Goal: Task Accomplishment & Management: Manage account settings

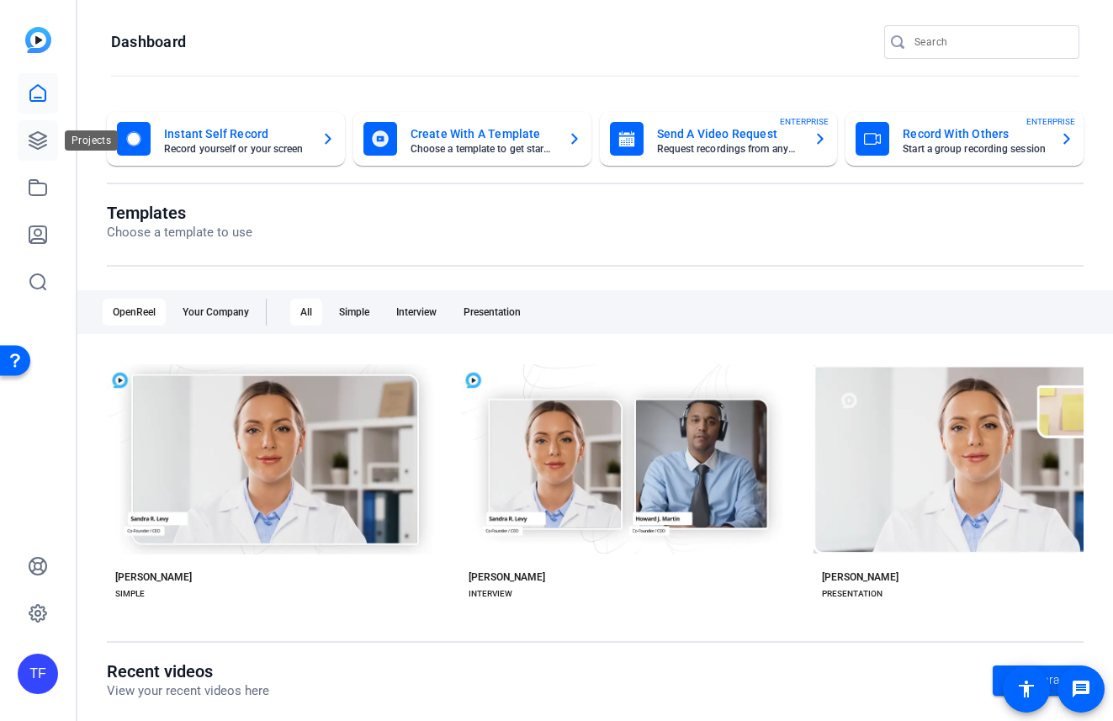
click at [38, 135] on icon at bounding box center [38, 140] width 20 height 20
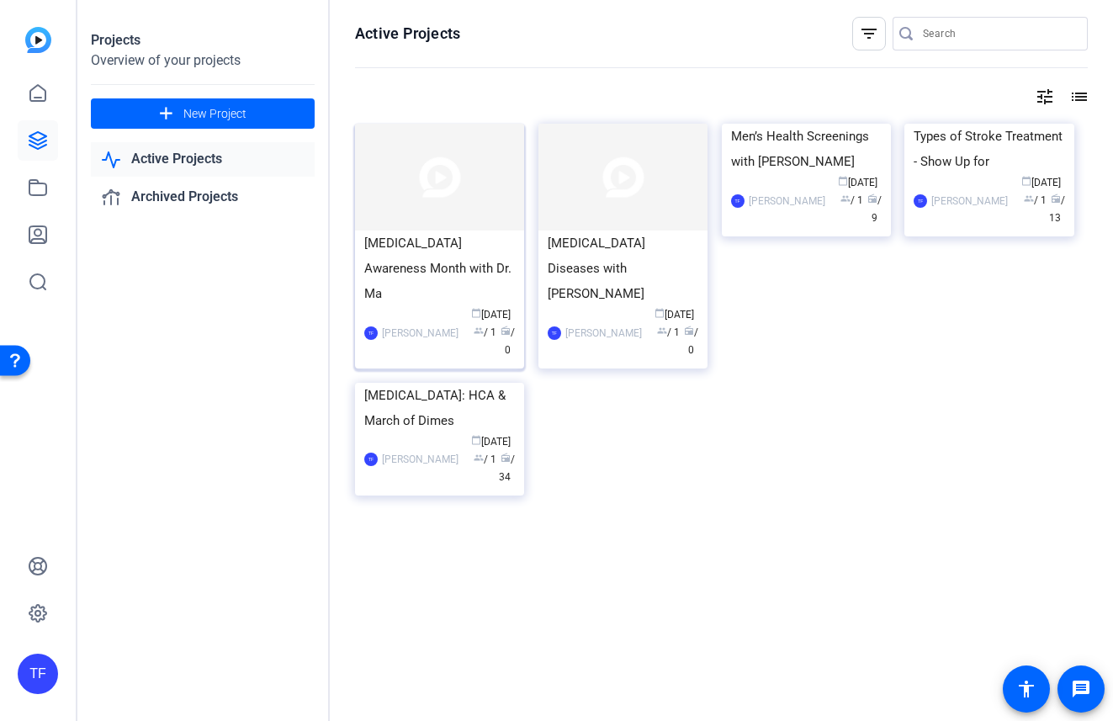
click at [456, 250] on div "Blood Cancer Awareness Month with Dr. Ma" at bounding box center [439, 269] width 151 height 76
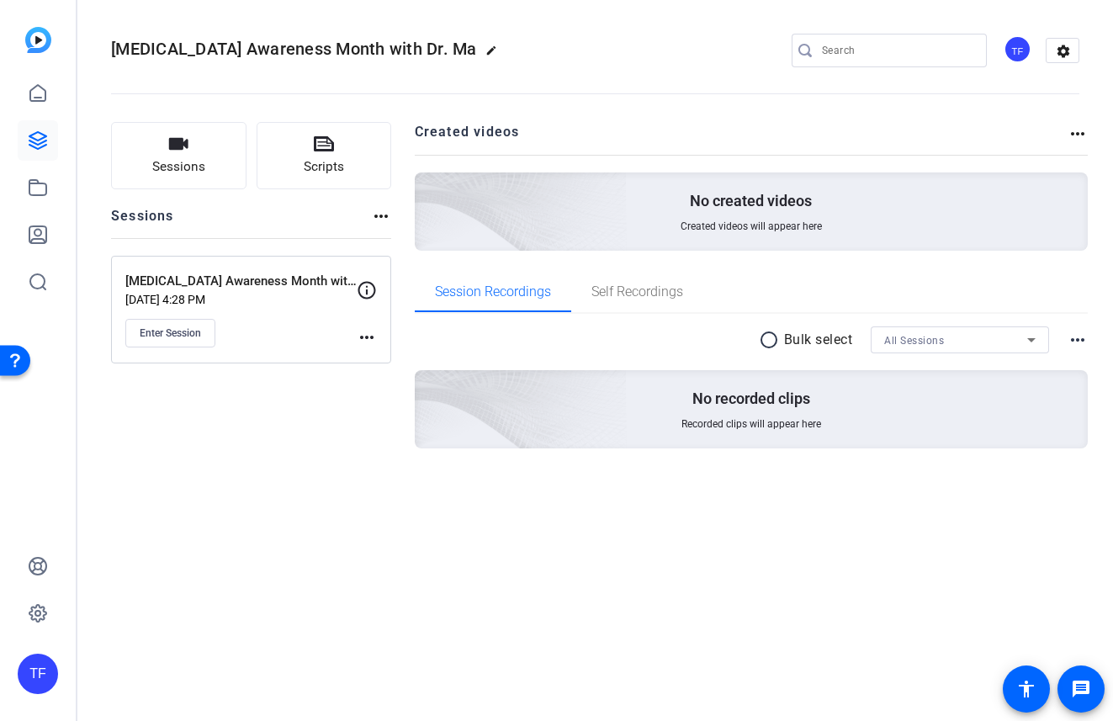
click at [485, 48] on mat-icon "edit" at bounding box center [495, 55] width 20 height 20
drag, startPoint x: 126, startPoint y: 46, endPoint x: 273, endPoint y: 47, distance: 147.2
click at [273, 47] on div "Blood Cancer Awareness Month with Dr. Ma check_circle clear" at bounding box center [225, 50] width 228 height 27
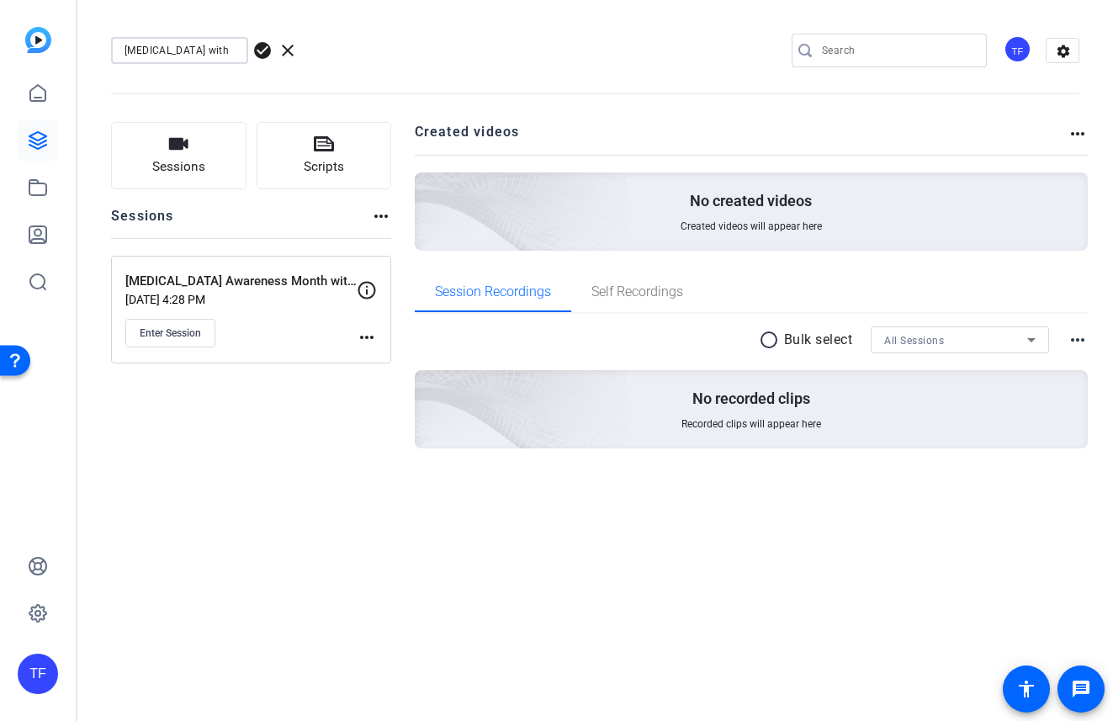
click at [219, 50] on input "Placenta Accreta Spectrum with" at bounding box center [180, 50] width 110 height 20
paste input "Dr. Robert Cohen"
type input "Placenta Accreta Spectrum with Dr. Robert Cohen"
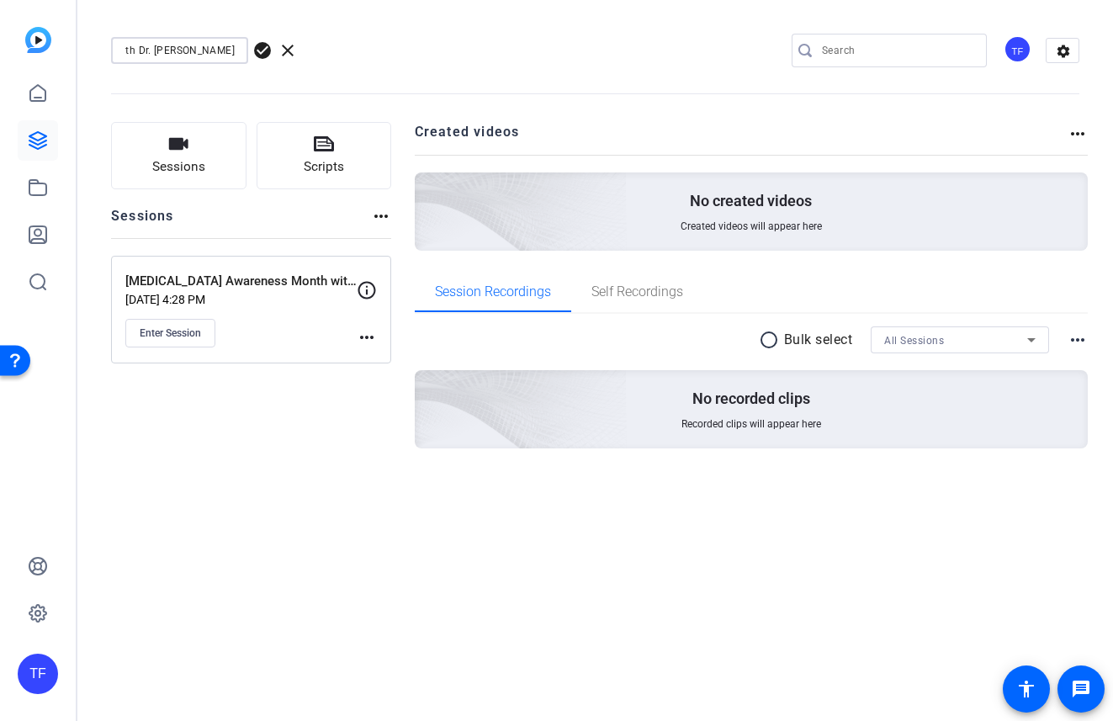
scroll to position [0, 0]
click at [264, 49] on span "check_circle" at bounding box center [262, 50] width 20 height 20
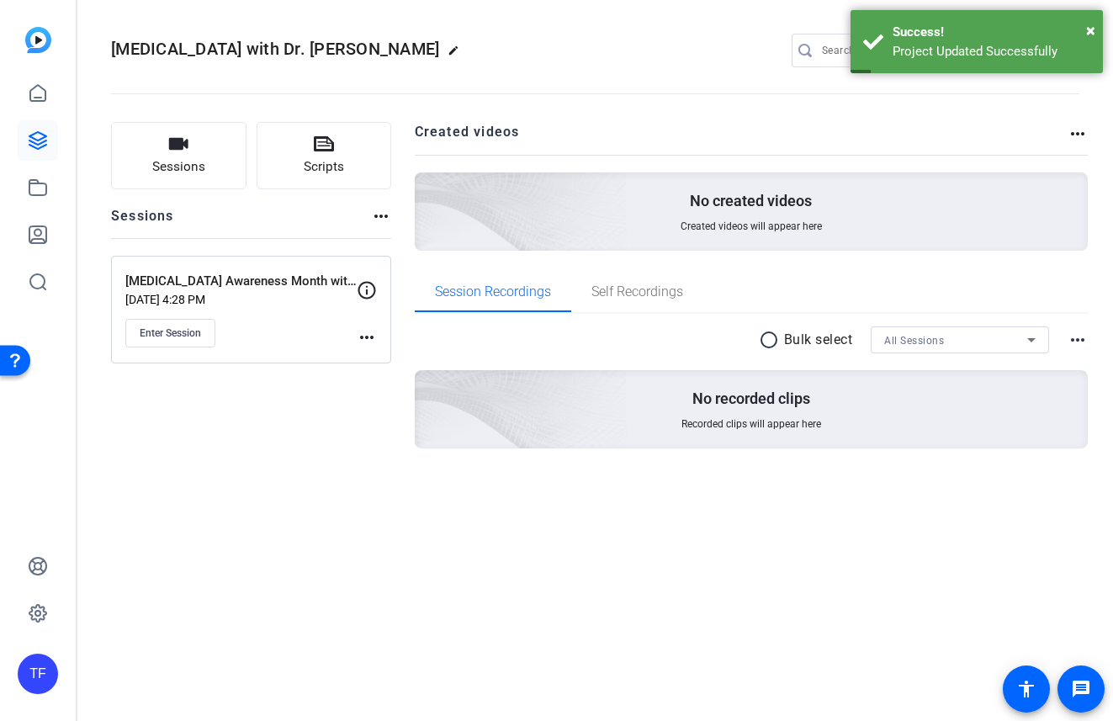
click at [468, 51] on mat-icon "edit" at bounding box center [458, 55] width 20 height 20
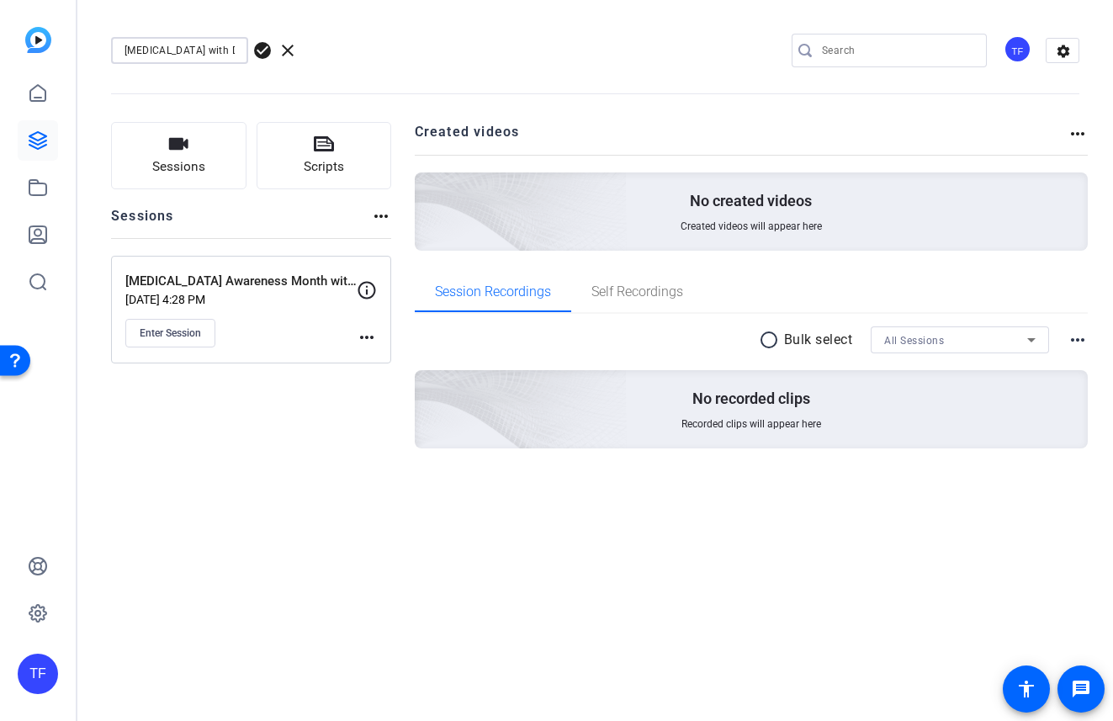
scroll to position [0, 130]
drag, startPoint x: 125, startPoint y: 50, endPoint x: 301, endPoint y: 94, distance: 182.0
click at [301, 94] on div "Placenta Accreta Spectrum with Dr. Robert Cohen check_circle clear TF settings" at bounding box center [595, 50] width 968 height 127
click at [262, 50] on span "check_circle" at bounding box center [262, 50] width 20 height 20
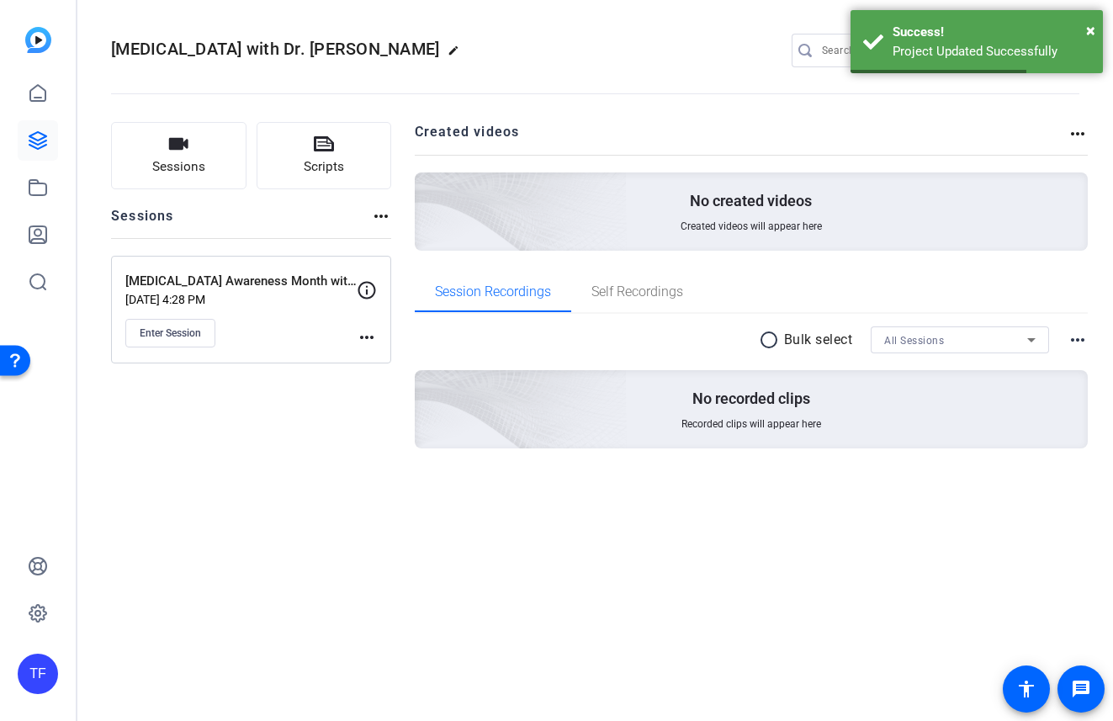
click at [366, 329] on mat-icon "more_horiz" at bounding box center [367, 337] width 20 height 20
click at [391, 358] on span "Edit Session" at bounding box center [408, 362] width 77 height 20
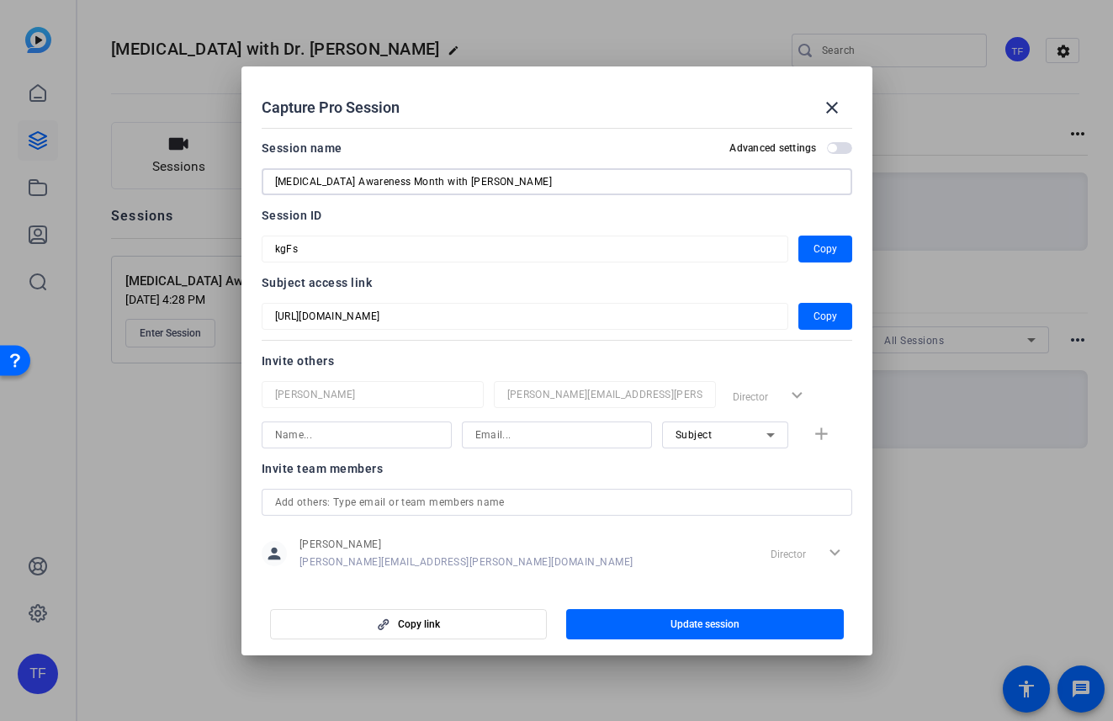
drag, startPoint x: 534, startPoint y: 182, endPoint x: 162, endPoint y: 188, distance: 372.8
click at [162, 188] on div "Capture Pro Session close Session name Advanced settings Blood Cancer Awareness…" at bounding box center [556, 360] width 1113 height 721
paste input "Placenta Accreta Spectrum with Dr. Robert Cohen"
type input "Placenta Accreta Spectrum with Dr. Robert Cohen"
click at [499, 151] on div "Session name Advanced settings" at bounding box center [557, 148] width 591 height 20
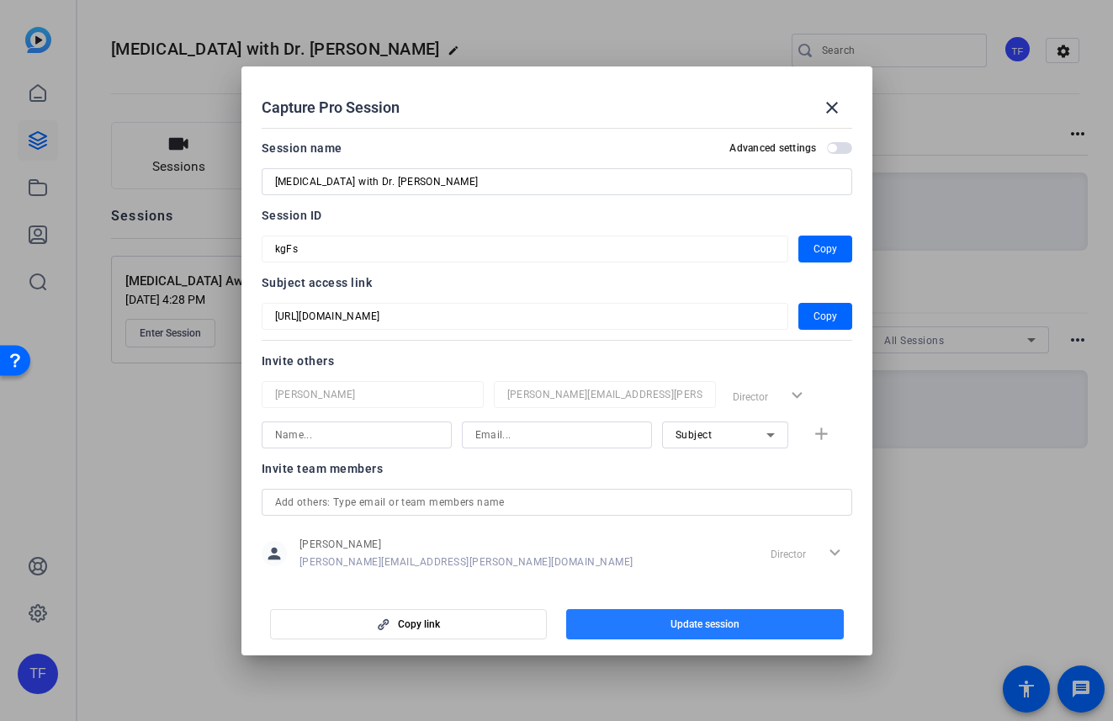
click at [634, 629] on span "button" at bounding box center [705, 624] width 278 height 40
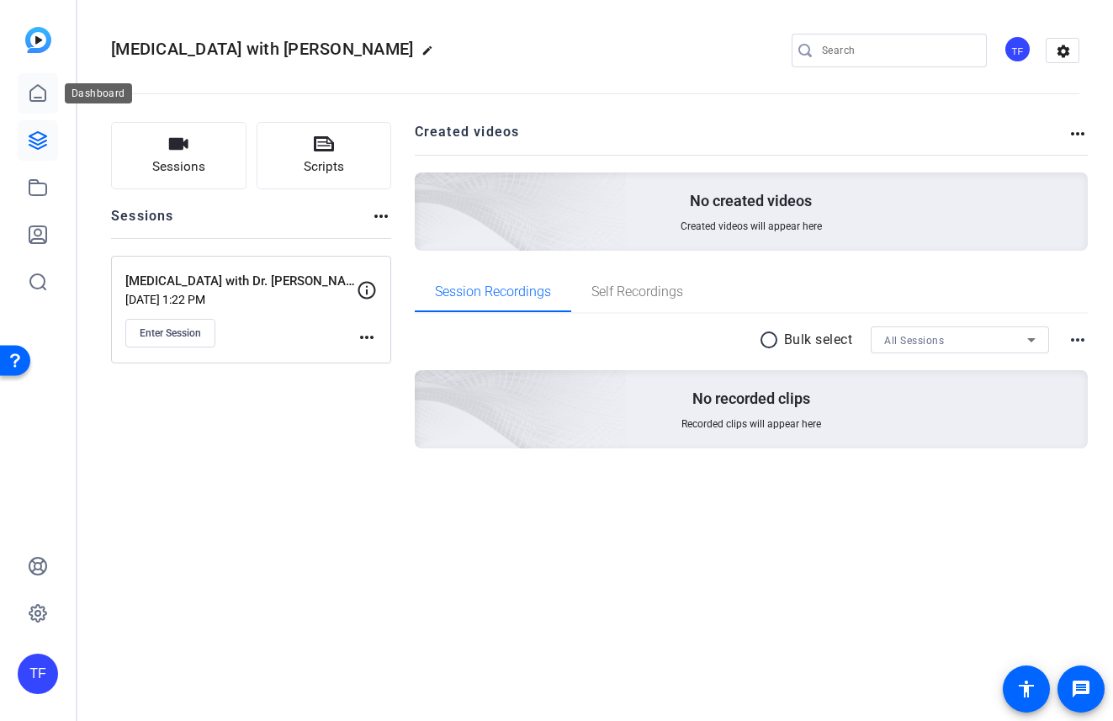
click at [37, 98] on icon at bounding box center [38, 93] width 20 height 20
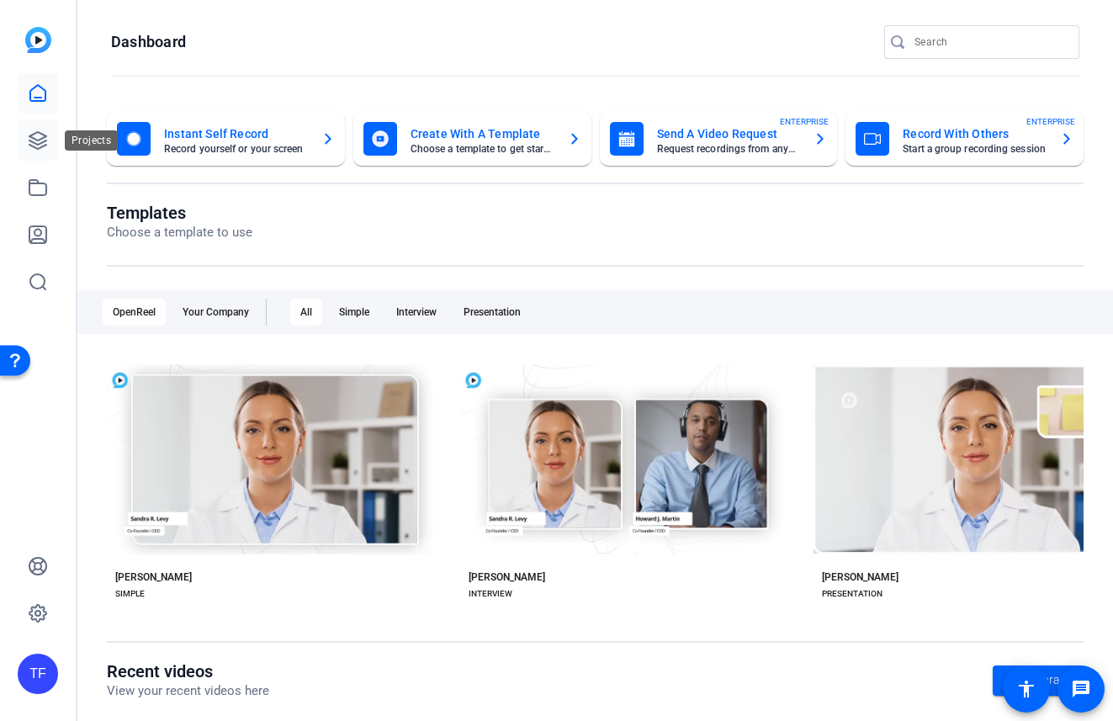
click at [48, 146] on link at bounding box center [38, 140] width 40 height 40
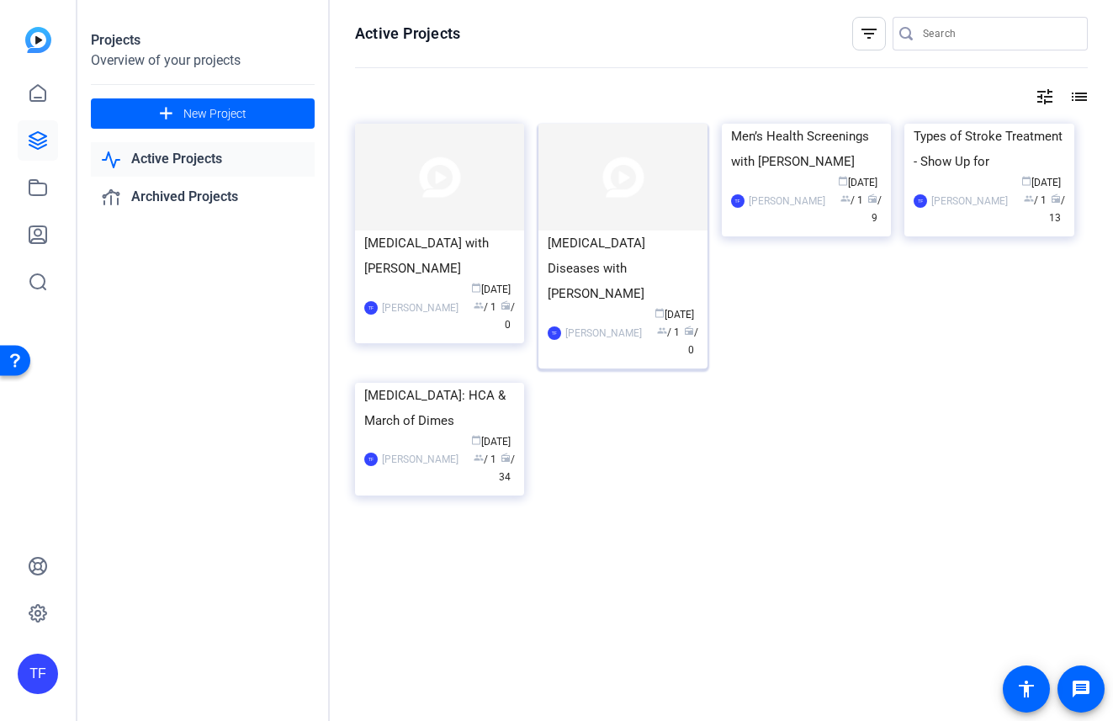
click at [648, 197] on img at bounding box center [622, 177] width 169 height 107
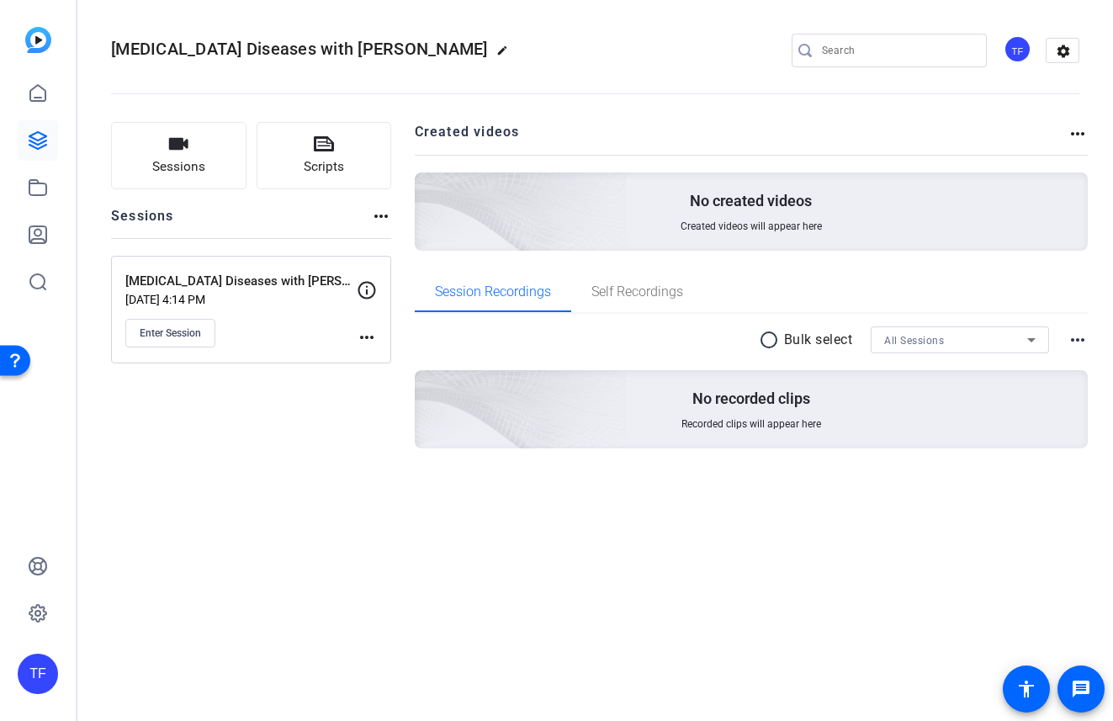
click at [366, 298] on icon at bounding box center [367, 290] width 18 height 18
click at [368, 331] on mat-icon "more_horiz" at bounding box center [367, 337] width 20 height 20
click at [280, 401] on div at bounding box center [556, 360] width 1113 height 721
click at [209, 339] on button "Enter Session" at bounding box center [170, 333] width 90 height 29
click at [289, 559] on div "Neurodegenerative Diseases with Dr. Patt edit TF settings Sessions Scripts Sess…" at bounding box center [595, 360] width 1036 height 721
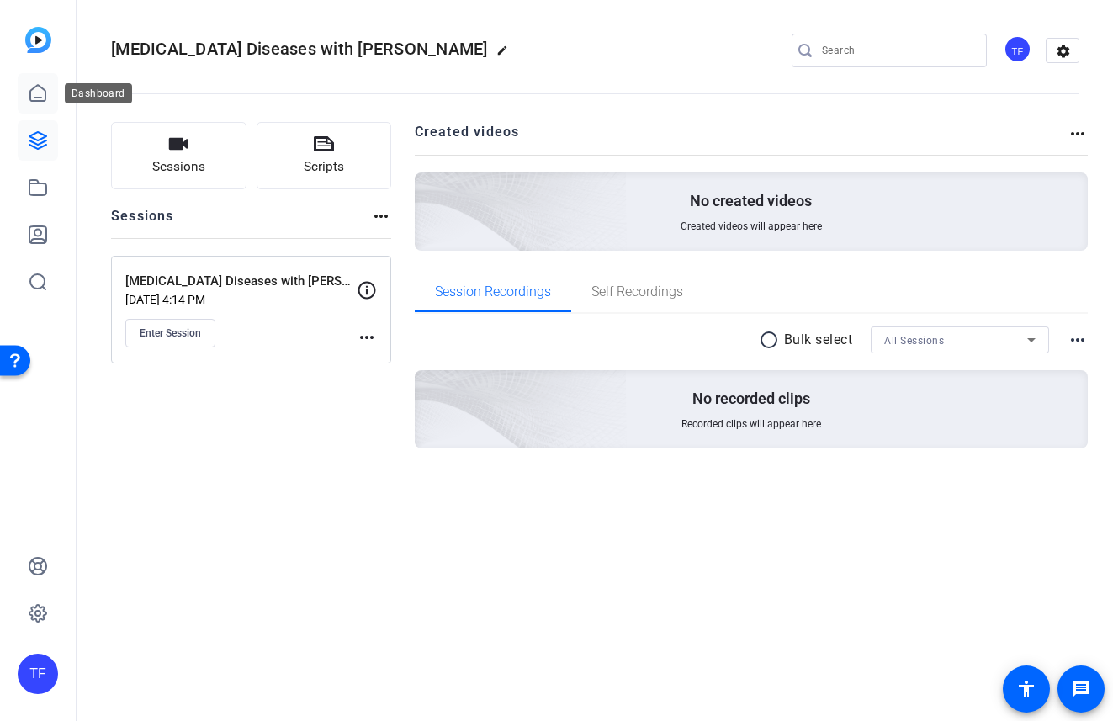
click at [44, 91] on icon at bounding box center [38, 93] width 20 height 20
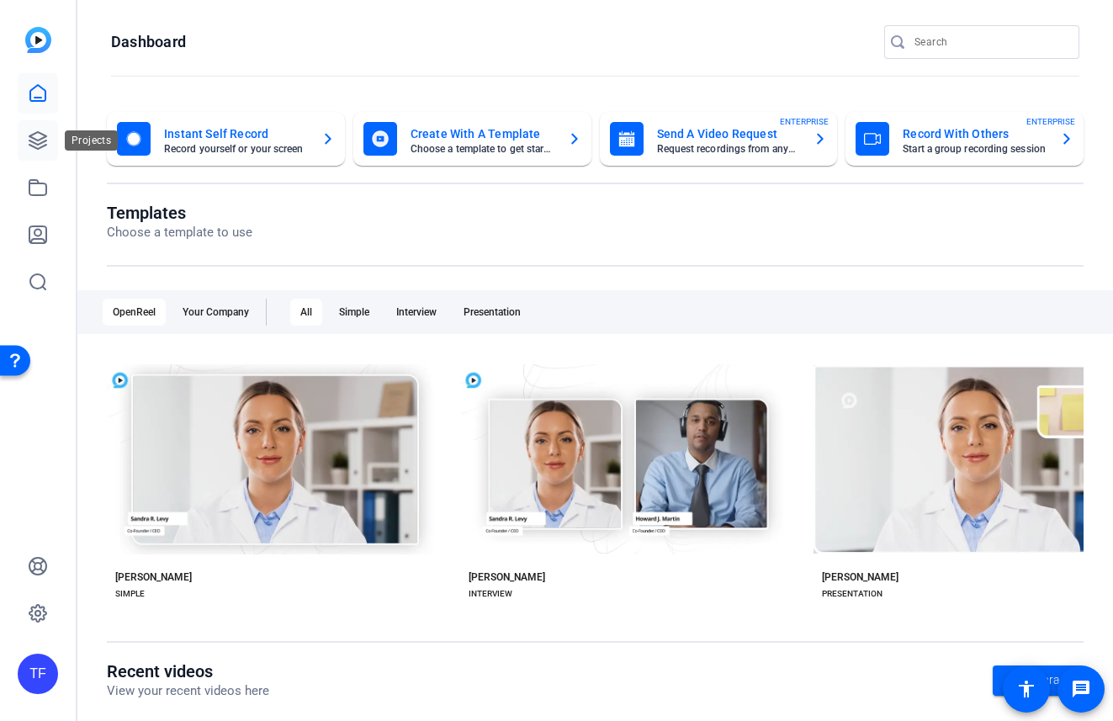
click at [40, 135] on icon at bounding box center [38, 140] width 20 height 20
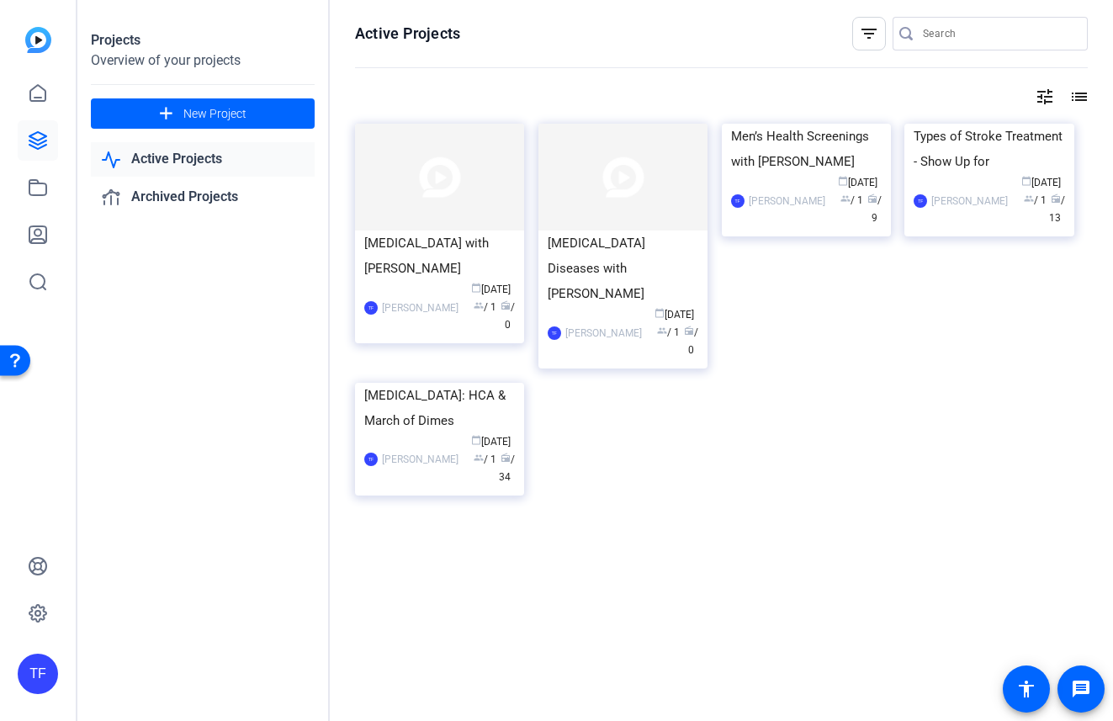
click at [737, 443] on div "Placenta Accreta Spectrum with Dr. Rober TF Travis Frady calendar_today Aug 12 …" at bounding box center [721, 328] width 733 height 409
click at [438, 260] on div "Placenta Accreta Spectrum with Dr. Rober" at bounding box center [439, 256] width 151 height 50
